Goal: Task Accomplishment & Management: Use online tool/utility

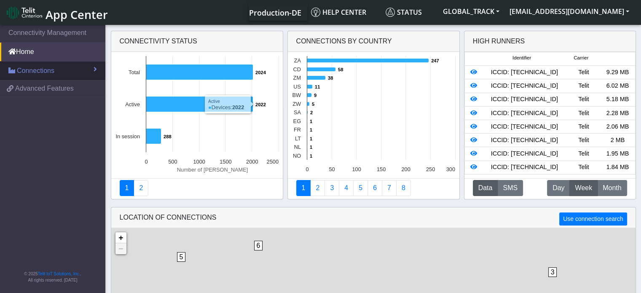
click at [67, 73] on link "Connections" at bounding box center [52, 71] width 105 height 19
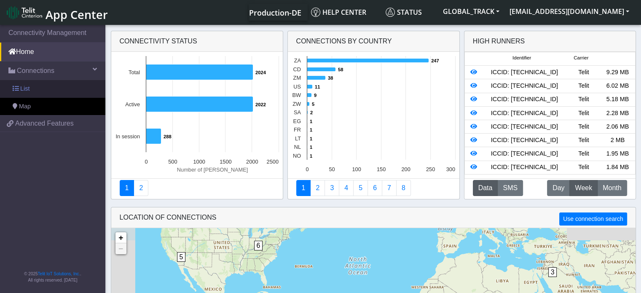
click at [47, 91] on link "List" at bounding box center [52, 89] width 105 height 18
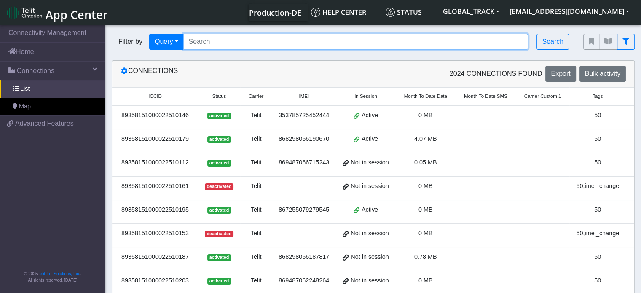
click at [204, 41] on input "Search..." at bounding box center [355, 42] width 345 height 16
paste input "864011062501244"
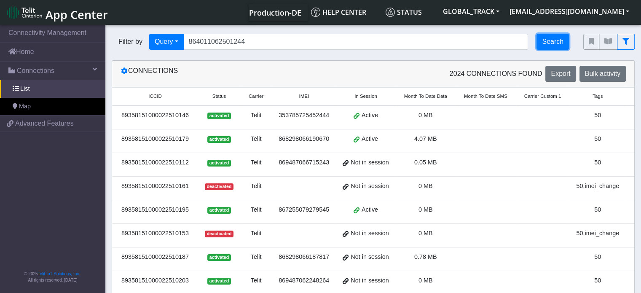
click at [554, 46] on button "Search" at bounding box center [553, 42] width 32 height 16
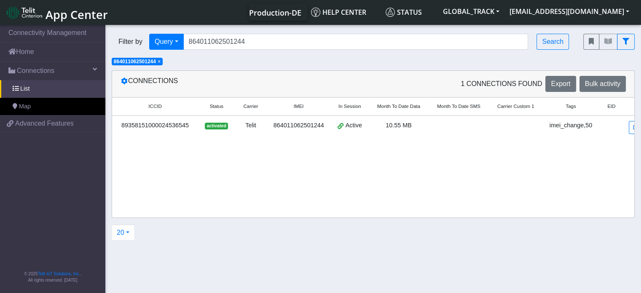
click at [220, 129] on div "activated" at bounding box center [216, 125] width 27 height 9
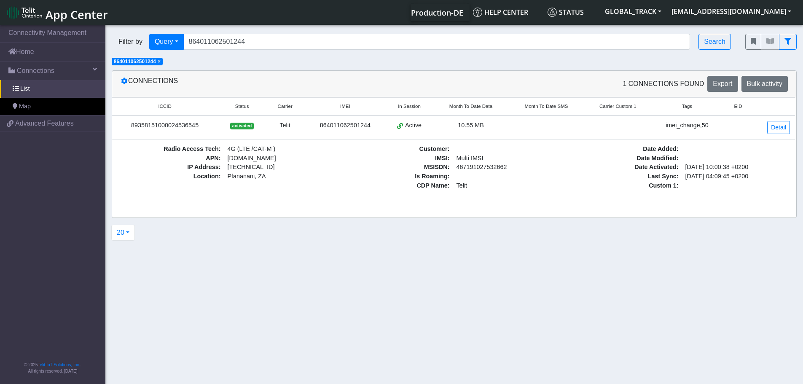
scroll to position [0, 1]
click at [193, 124] on div "89358151000024536545" at bounding box center [165, 125] width 98 height 9
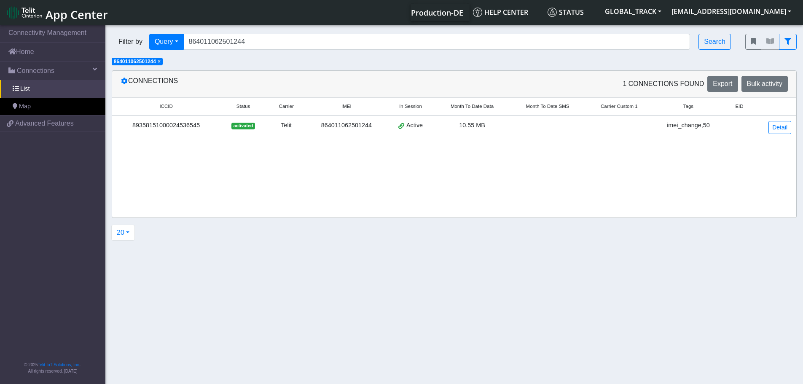
click at [193, 124] on div "89358151000024536545" at bounding box center [166, 125] width 98 height 9
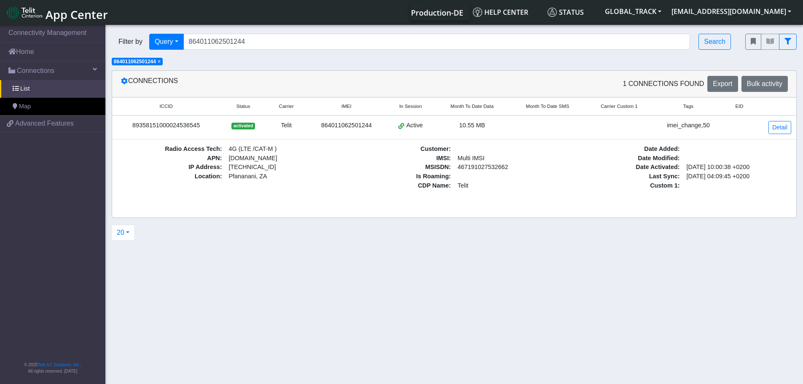
copy div "89358151000024536545"
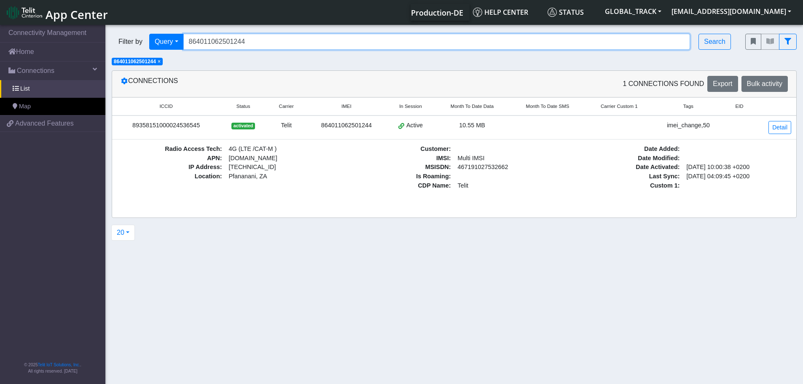
drag, startPoint x: 248, startPoint y: 44, endPoint x: 185, endPoint y: 35, distance: 63.5
click at [185, 35] on input "864011062501244" at bounding box center [436, 42] width 507 height 16
paste input "7717035497255 300534065438440"
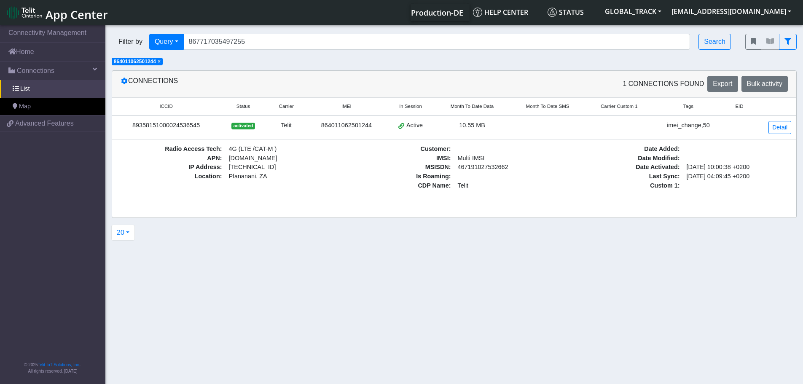
click at [160, 62] on span "×" at bounding box center [159, 62] width 3 height 6
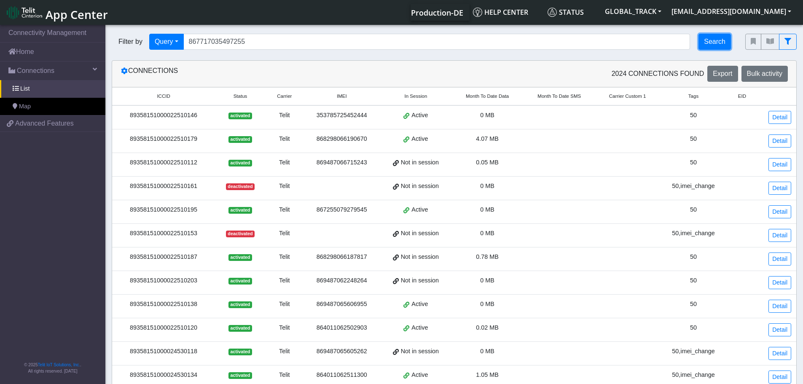
click at [647, 48] on button "Search" at bounding box center [714, 42] width 32 height 16
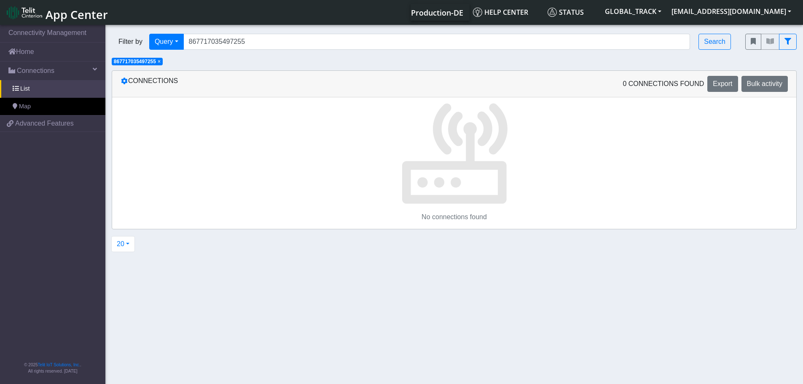
drag, startPoint x: 741, startPoint y: 191, endPoint x: 614, endPoint y: 149, distance: 134.2
click at [647, 191] on p at bounding box center [454, 151] width 684 height 108
click at [647, 47] on button "Search" at bounding box center [714, 42] width 32 height 16
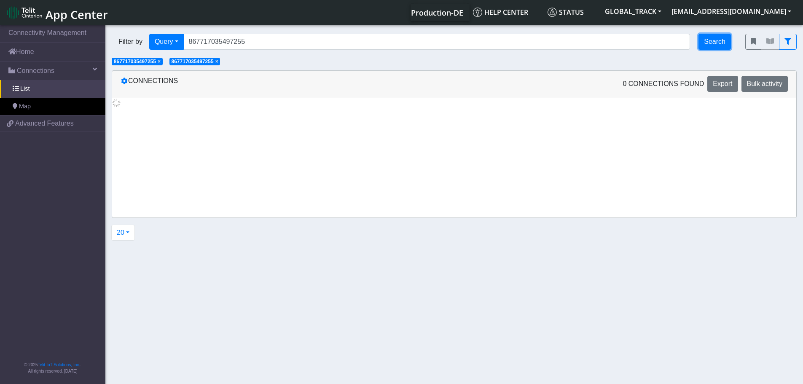
click at [647, 47] on button "Search" at bounding box center [714, 42] width 32 height 16
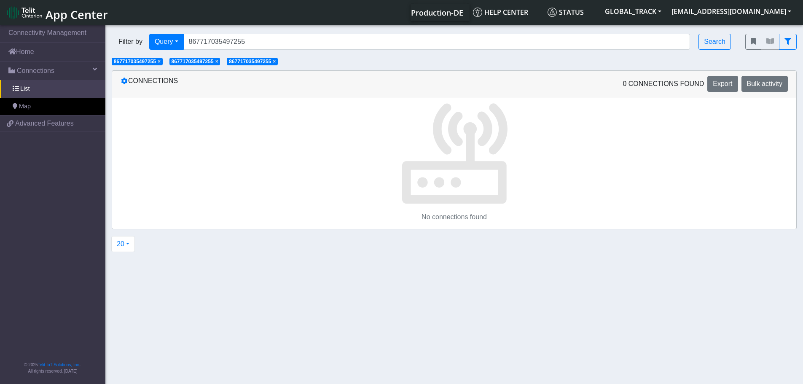
click at [276, 63] on span "×" at bounding box center [274, 62] width 3 height 6
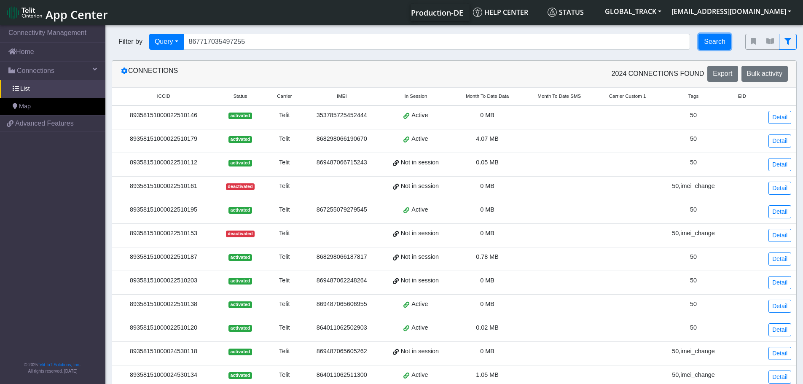
click at [647, 44] on button "Search" at bounding box center [714, 42] width 32 height 16
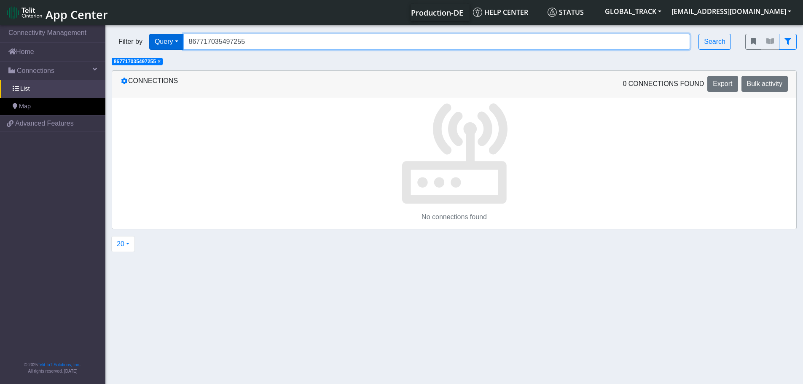
drag, startPoint x: 255, startPoint y: 42, endPoint x: 175, endPoint y: 38, distance: 80.6
click at [175, 39] on div "Filter by Query Query Not connected Tags Country Operator 867717035497255 Search" at bounding box center [422, 42] width 621 height 16
paste input "255079266252"
type input "867255079266252"
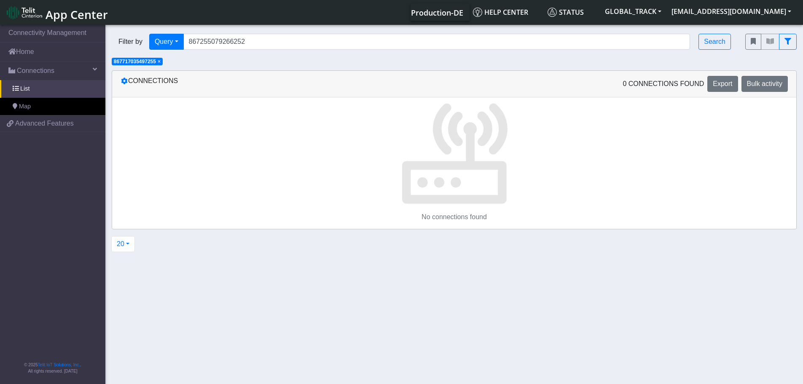
click at [161, 61] on span "×" at bounding box center [159, 62] width 3 height 6
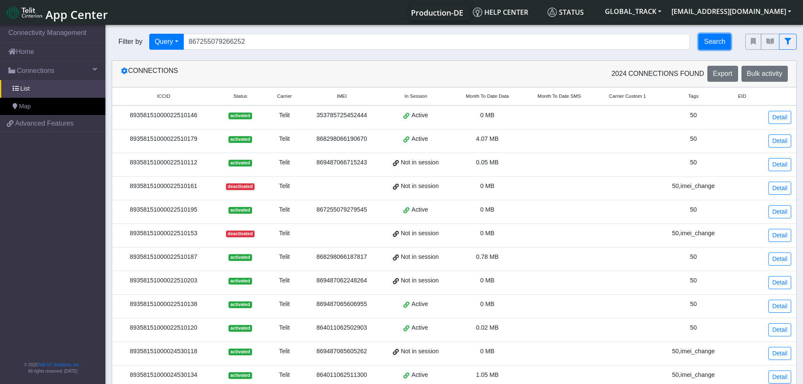
click at [647, 44] on button "Search" at bounding box center [714, 42] width 32 height 16
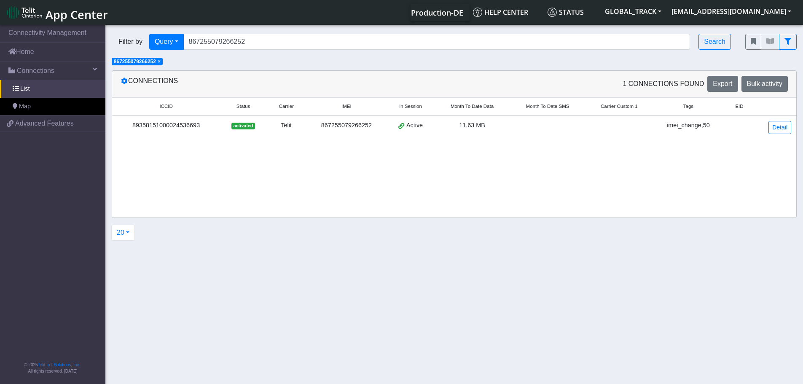
click at [197, 129] on div "89358151000024536693" at bounding box center [166, 125] width 98 height 9
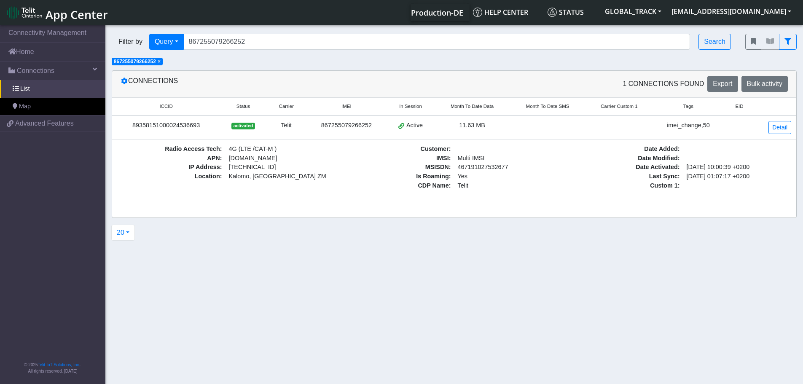
click at [183, 127] on div "89358151000024536693" at bounding box center [166, 125] width 98 height 9
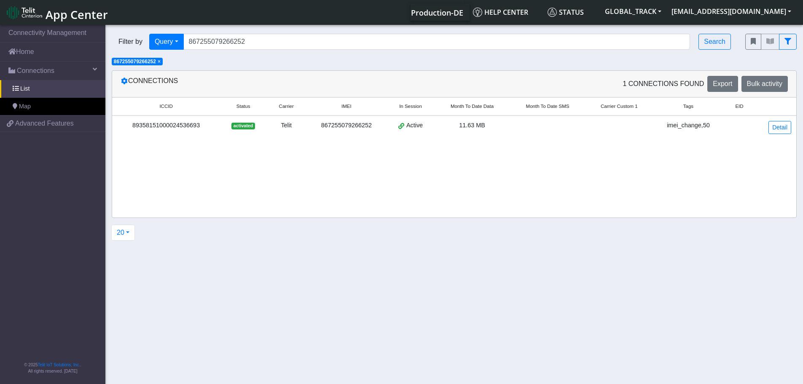
click at [183, 127] on div "89358151000024536693" at bounding box center [166, 125] width 98 height 9
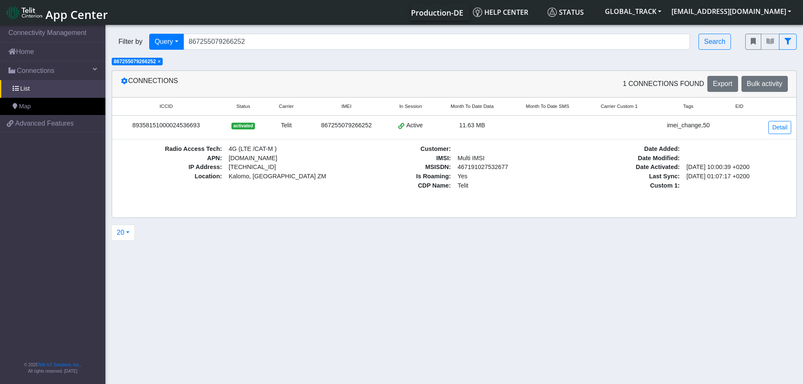
copy div "89358151000024536693"
